Goal: Task Accomplishment & Management: Complete application form

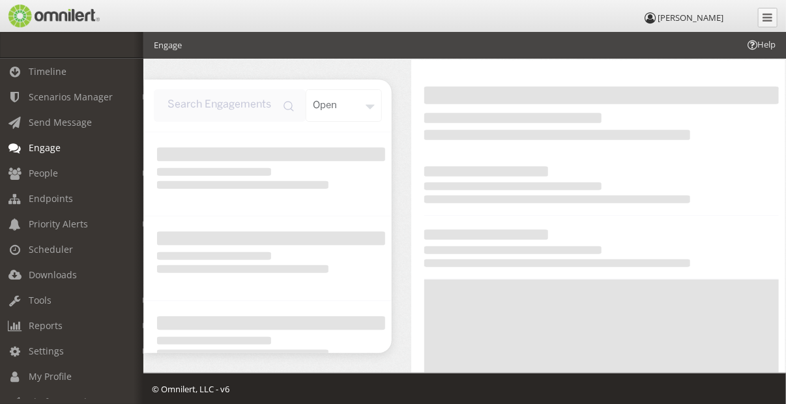
scroll to position [46, 0]
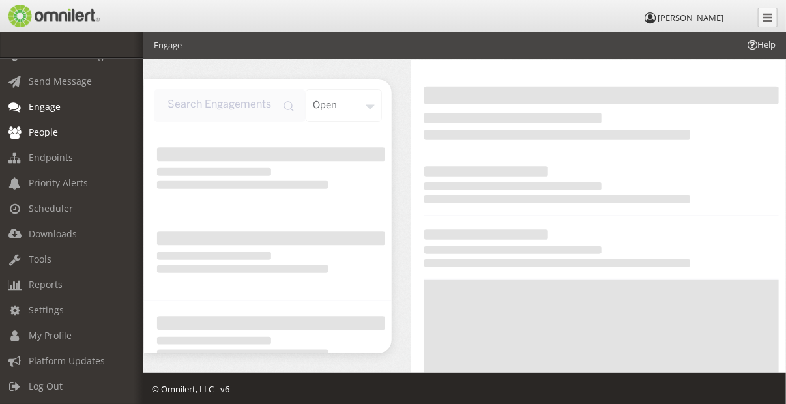
click at [45, 126] on span "People" at bounding box center [43, 132] width 29 height 12
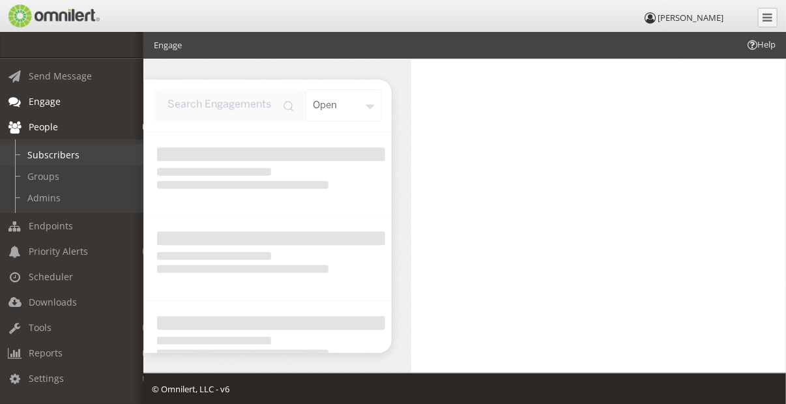
click at [44, 151] on link "Subscribers" at bounding box center [77, 155] width 155 height 22
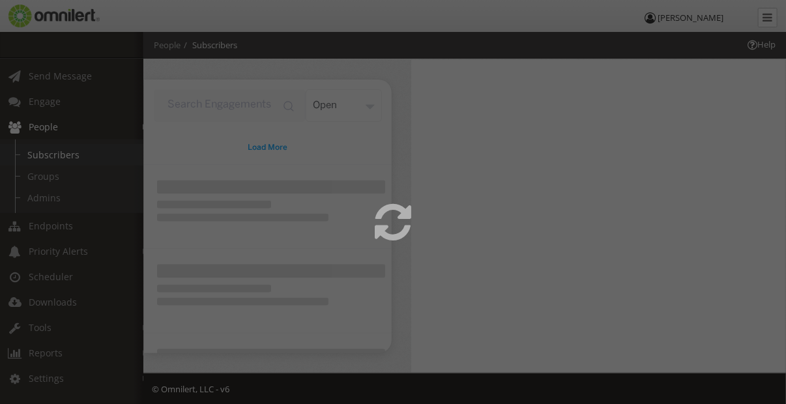
select select
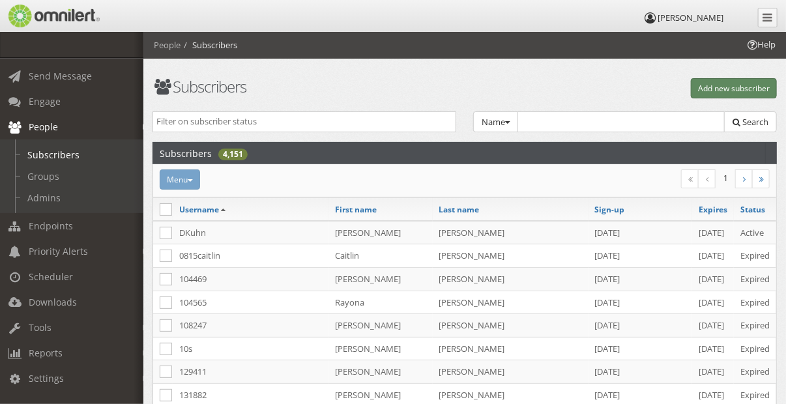
click at [743, 89] on button "Add new subscriber" at bounding box center [734, 88] width 86 height 20
click at [735, 85] on button "Add new subscriber" at bounding box center [734, 88] width 86 height 20
click at [418, 89] on h1 "Subscribers" at bounding box center [305, 86] width 304 height 17
select select "0"
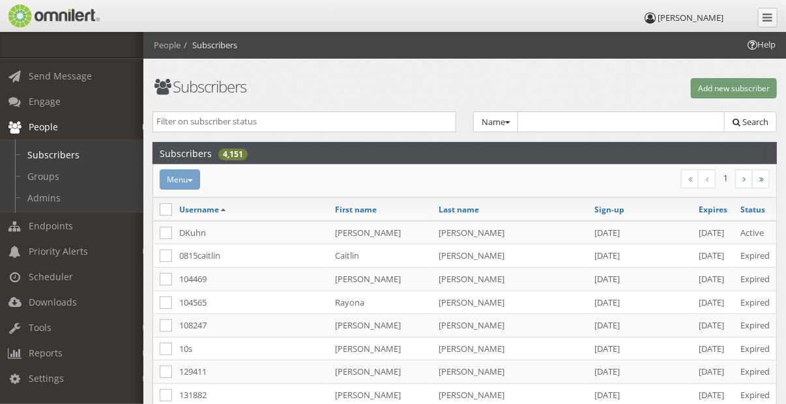
select select "0"
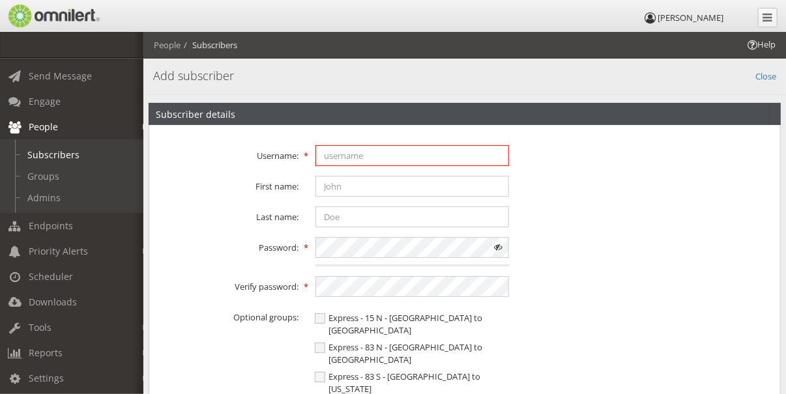
type input "LCullen"
click at [499, 246] on span at bounding box center [498, 247] width 21 height 21
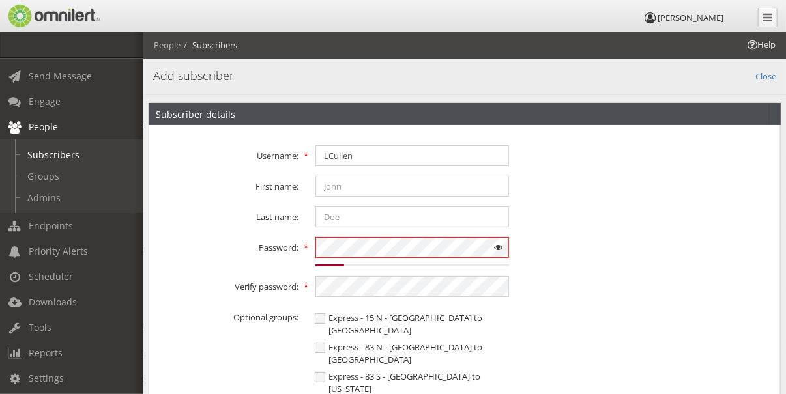
click at [256, 239] on div "Password: 15% Weak" at bounding box center [464, 251] width 631 height 29
click at [543, 227] on div "Last name:" at bounding box center [464, 217] width 631 height 21
click at [762, 77] on link "Close" at bounding box center [765, 75] width 21 height 15
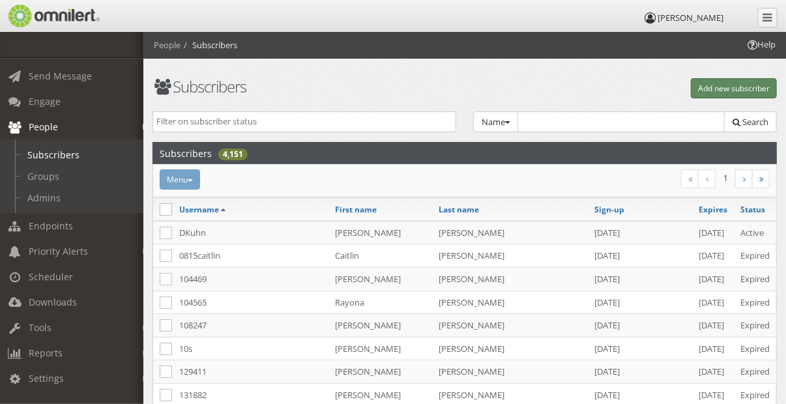
click at [732, 86] on button "Add new subscriber" at bounding box center [734, 88] width 86 height 20
select select "0"
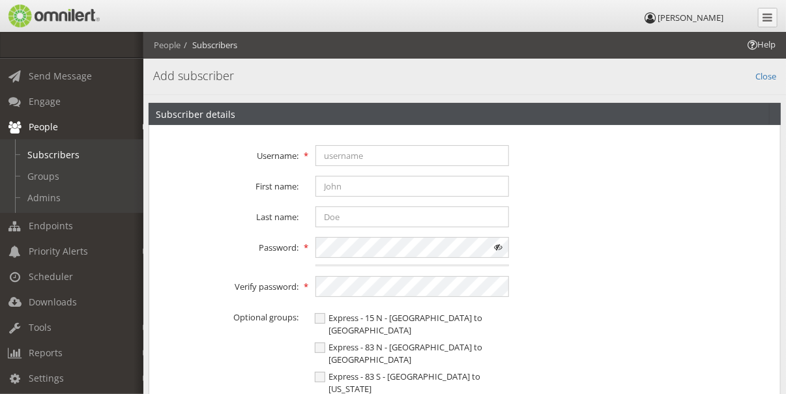
type input "LCullen"
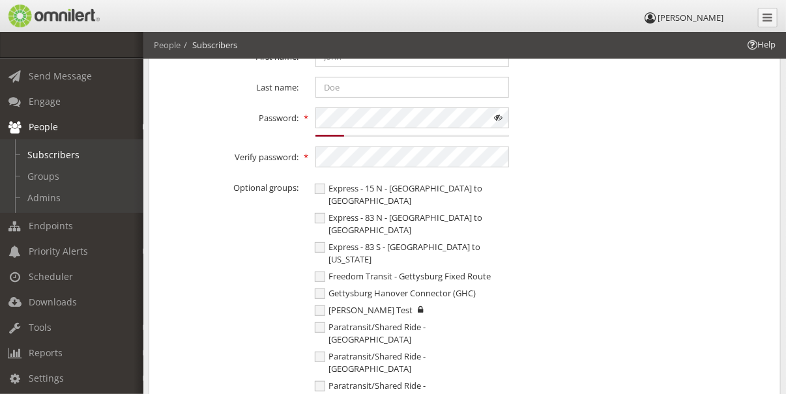
scroll to position [130, 0]
click at [284, 109] on div "Password: 15% Weak" at bounding box center [464, 121] width 631 height 29
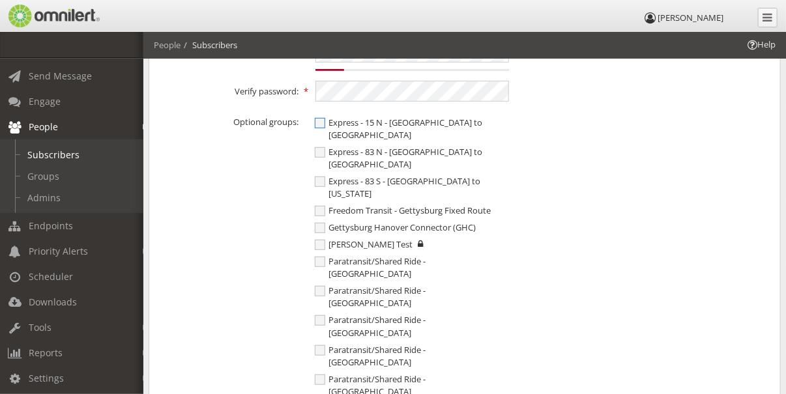
click at [321, 124] on span "Express - 15 N - [GEOGRAPHIC_DATA] to [GEOGRAPHIC_DATA]" at bounding box center [399, 129] width 168 height 24
click at [321, 124] on input "Express - 15 N - [GEOGRAPHIC_DATA] to [GEOGRAPHIC_DATA]" at bounding box center [321, 124] width 12 height 16
checkbox input "true"
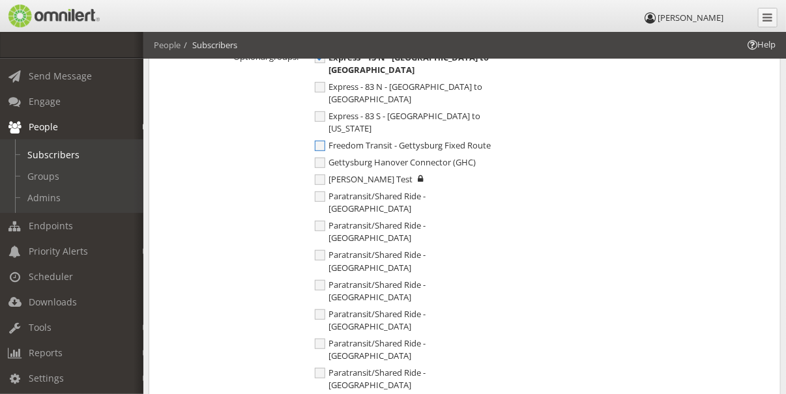
click at [322, 139] on span "Freedom Transit - Gettysburg Fixed Route" at bounding box center [403, 145] width 176 height 12
click at [322, 139] on input "Freedom Transit - Gettysburg Fixed Route" at bounding box center [321, 147] width 12 height 16
checkbox input "true"
click at [320, 156] on span "Gettysburg Hanover Connector (GHC)" at bounding box center [395, 162] width 161 height 12
click at [320, 156] on input "Gettysburg Hanover Connector (GHC)" at bounding box center [321, 164] width 12 height 16
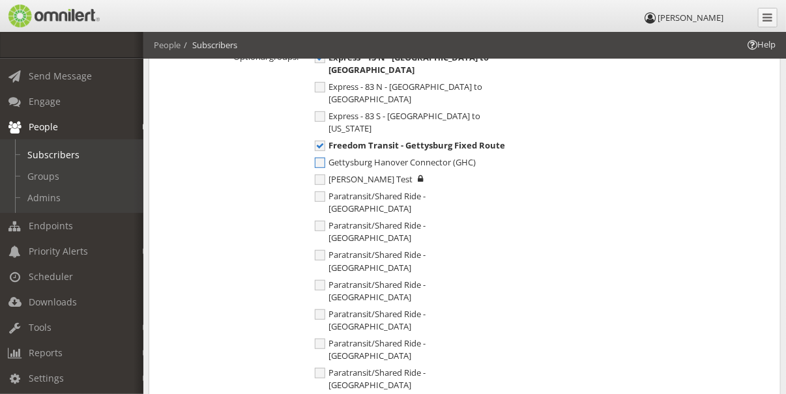
checkbox input "true"
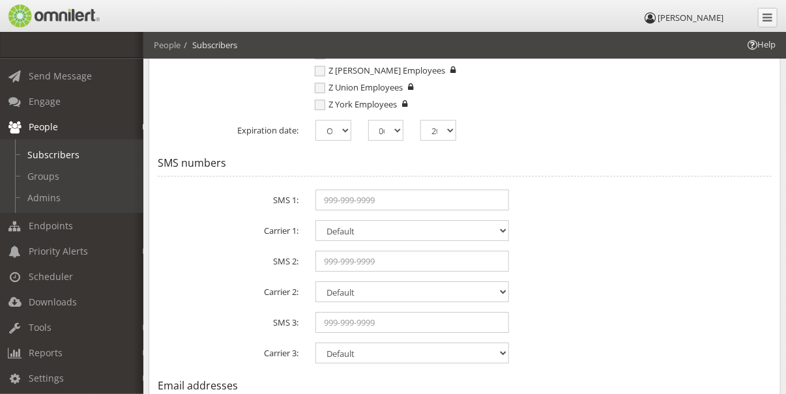
scroll to position [1760, 0]
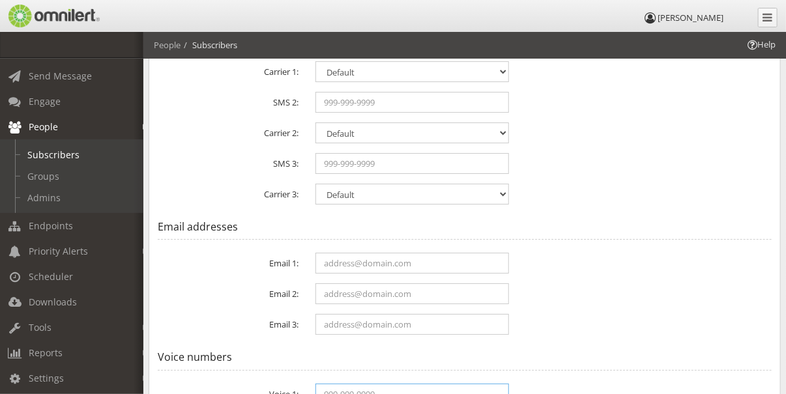
click at [385, 384] on input "text" at bounding box center [412, 394] width 194 height 21
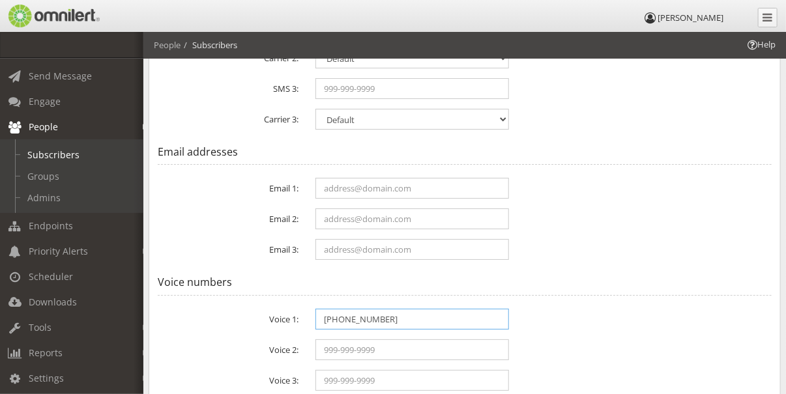
scroll to position [1928, 0]
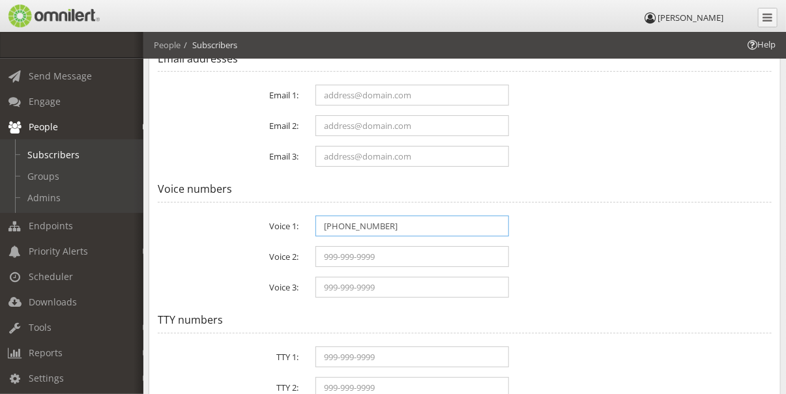
type input "[PHONE_NUMBER]"
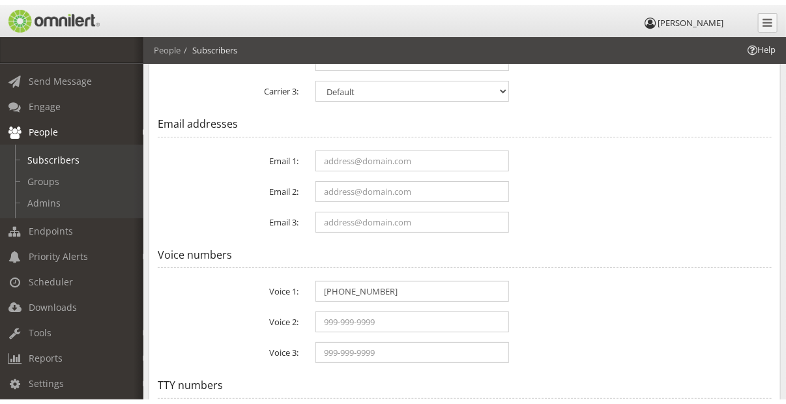
scroll to position [0, 0]
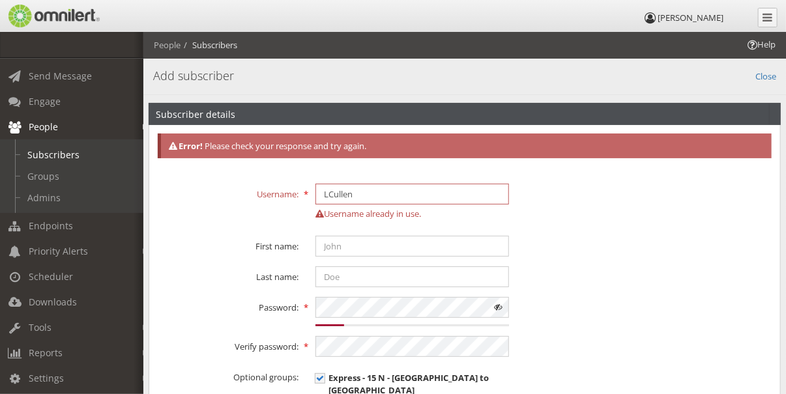
click at [375, 189] on input "LCullen" at bounding box center [412, 194] width 194 height 21
click at [648, 221] on div "Username: LCullen Username already in use." at bounding box center [464, 205] width 631 height 43
click at [759, 73] on link "Close" at bounding box center [765, 75] width 21 height 15
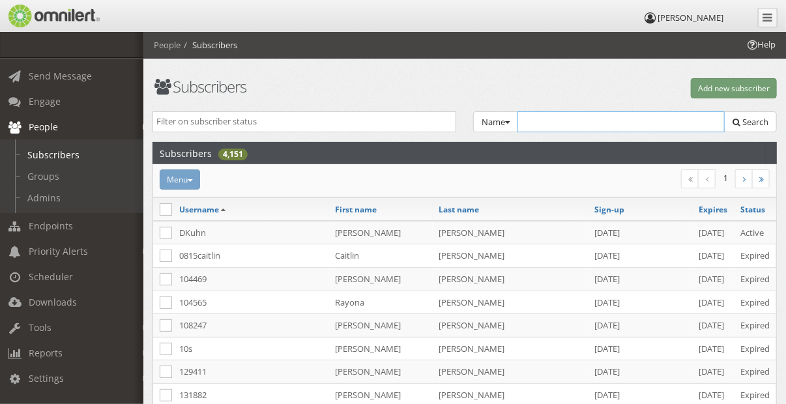
click at [628, 125] on input "text" at bounding box center [621, 121] width 207 height 21
type input "lcullen"
click at [746, 124] on span "Search" at bounding box center [755, 122] width 26 height 12
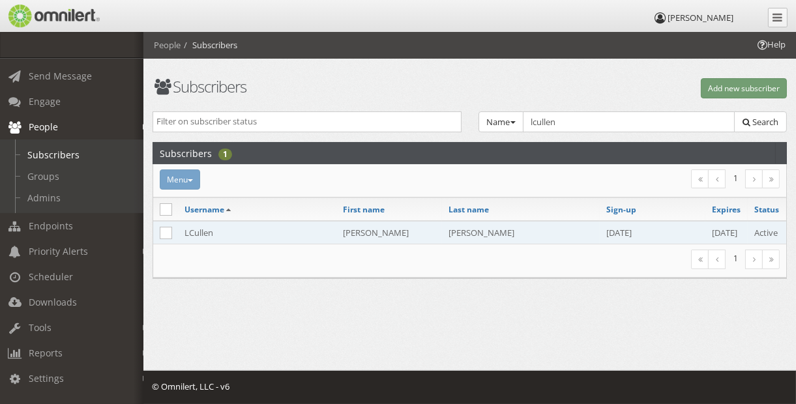
click at [193, 227] on td "LCullen" at bounding box center [257, 232] width 158 height 23
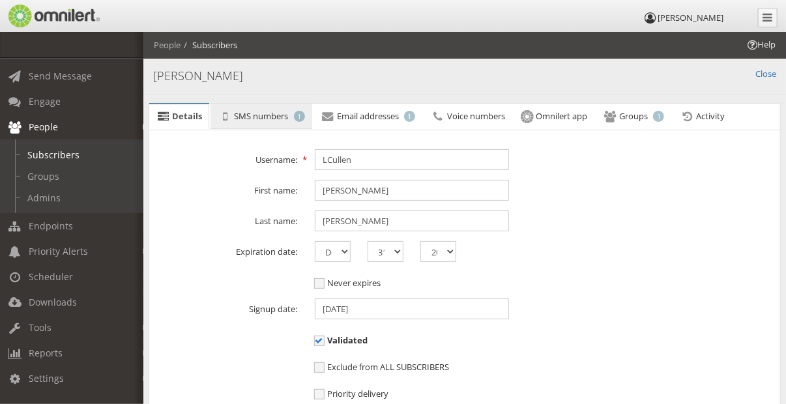
click at [241, 115] on span "SMS numbers" at bounding box center [262, 116] width 54 height 12
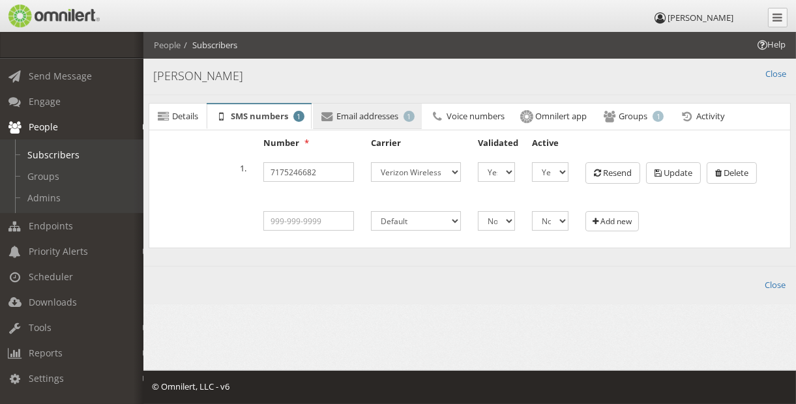
click at [357, 119] on span "Email addresses" at bounding box center [367, 116] width 62 height 12
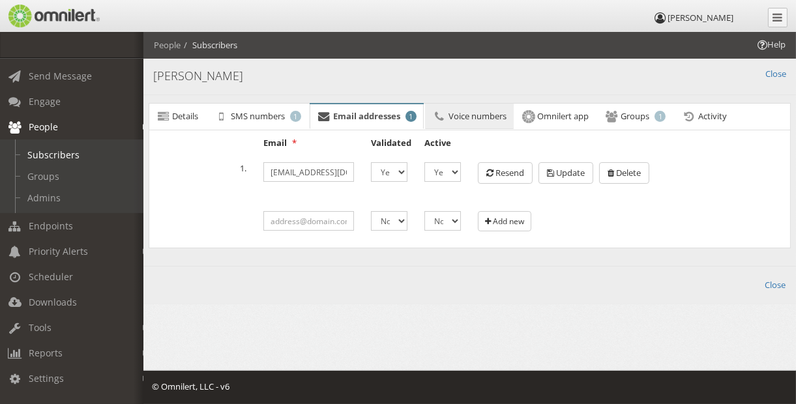
click at [488, 120] on span "Voice numbers" at bounding box center [477, 116] width 58 height 12
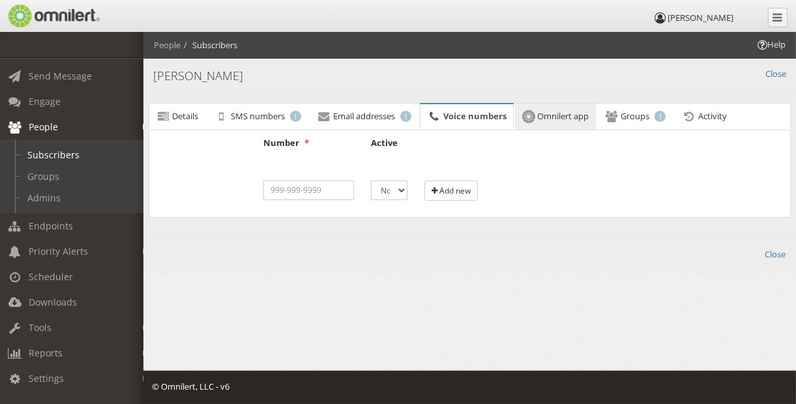
click at [561, 113] on span "Omnilert app" at bounding box center [562, 116] width 51 height 12
